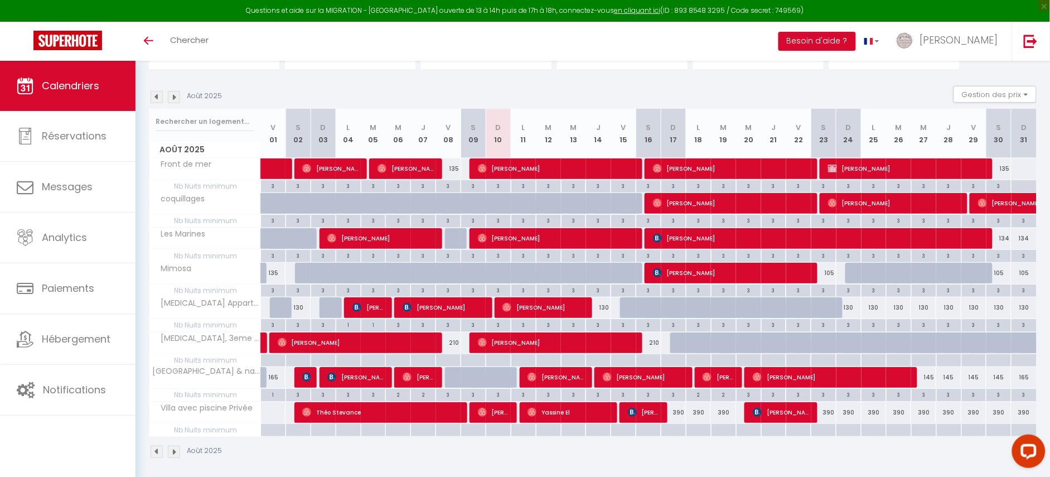
scroll to position [105, 0]
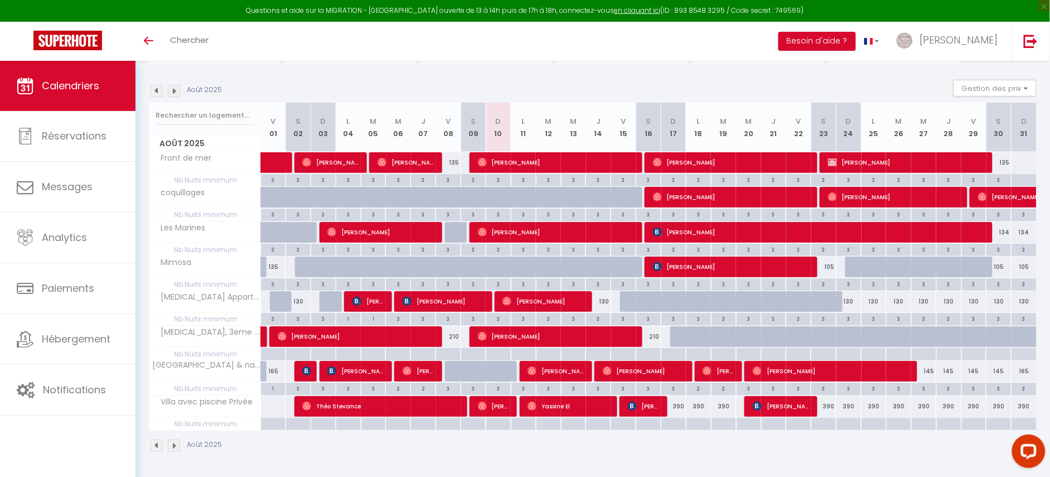
click at [674, 407] on div "390" at bounding box center [673, 406] width 25 height 21
type input "390"
type input "Dim 17 Août 2025"
type input "Lun 18 Août 2025"
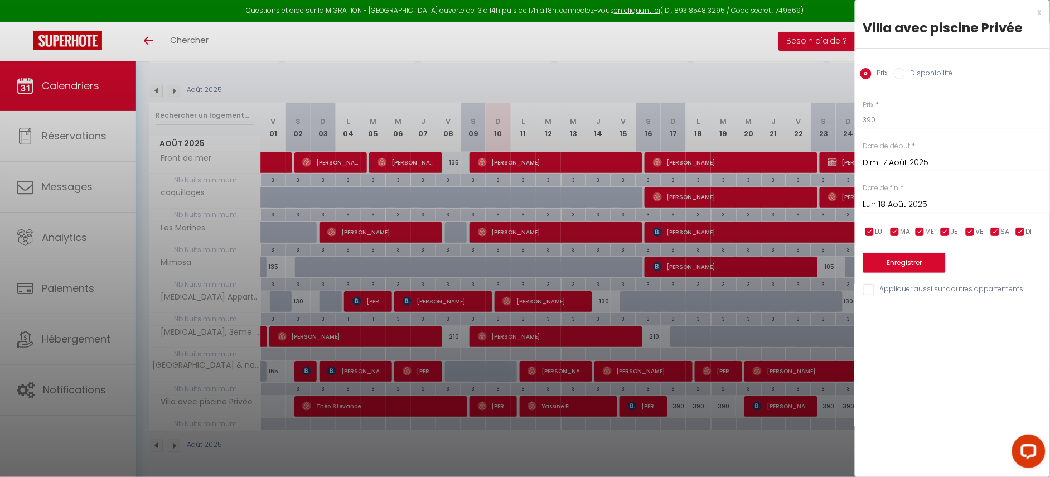
click at [419, 436] on div at bounding box center [525, 238] width 1050 height 477
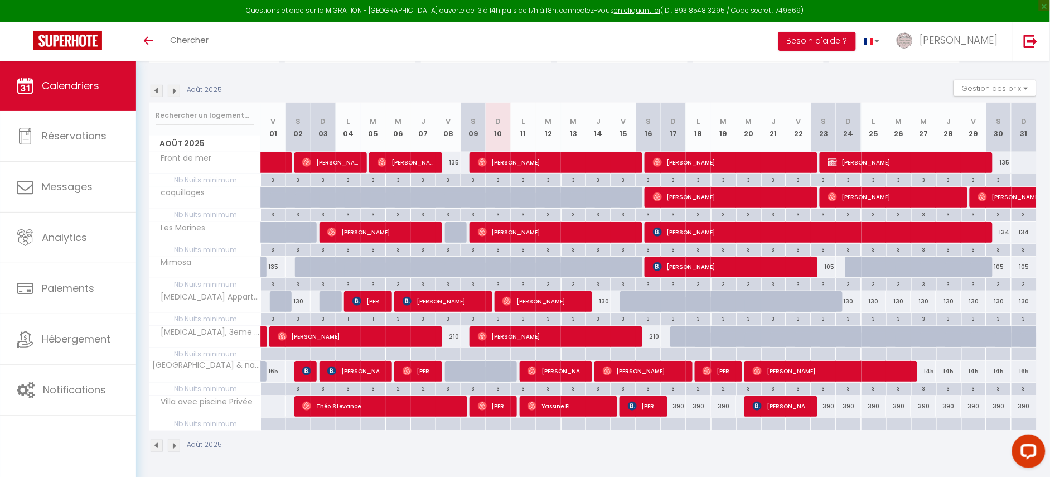
click at [49, 91] on span "Calendriers" at bounding box center [70, 86] width 57 height 14
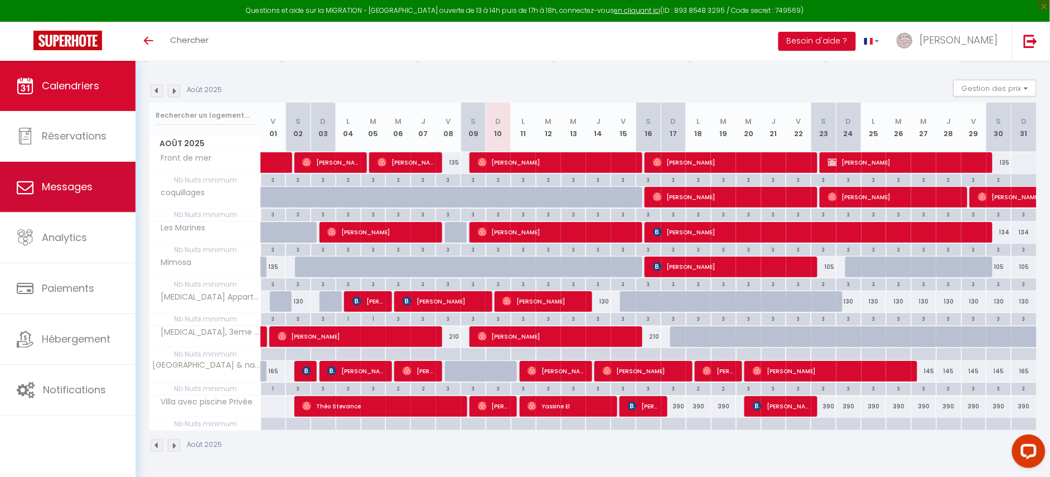
click at [57, 190] on span "Messages" at bounding box center [67, 187] width 51 height 14
select select "message"
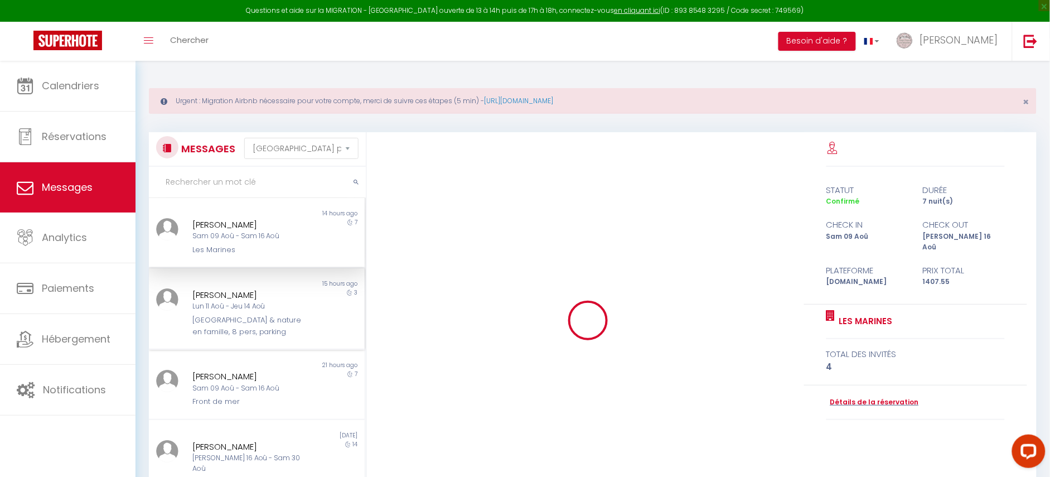
scroll to position [3706, 0]
